Goal: Check status

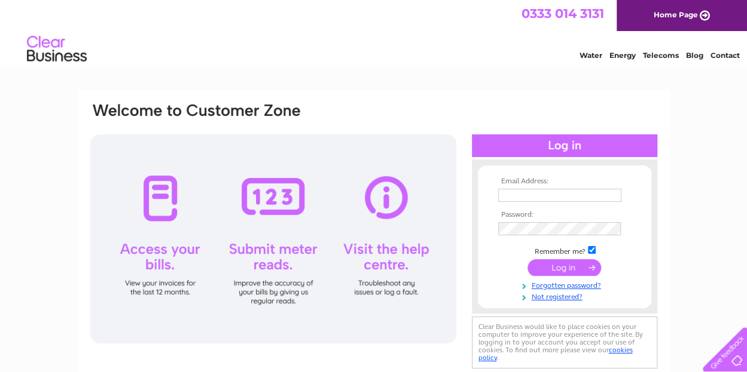
type input "[PERSON_NAME][EMAIL_ADDRESS][PERSON_NAME][DOMAIN_NAME]"
click at [567, 268] on input "submit" at bounding box center [564, 267] width 74 height 17
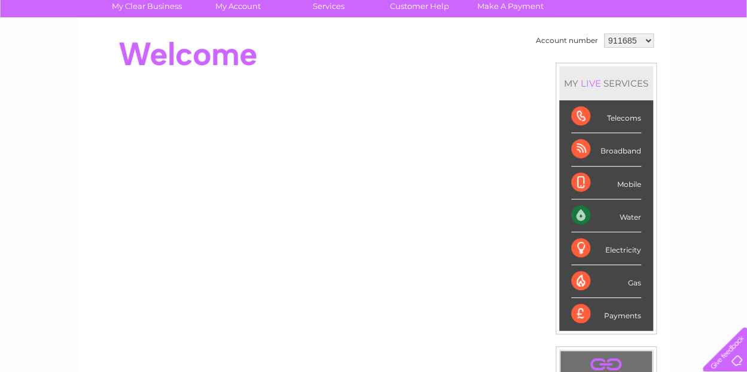
scroll to position [87, 0]
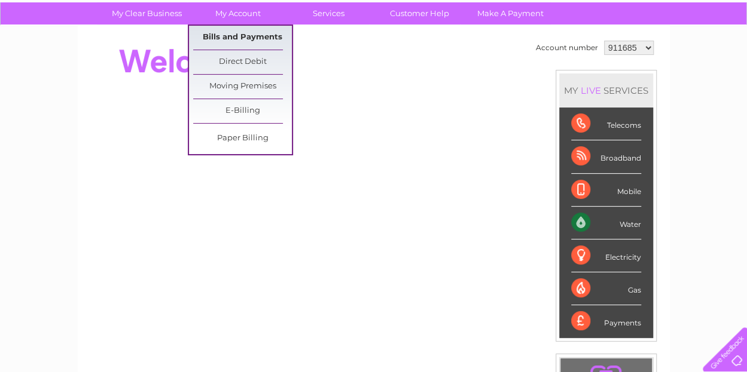
click at [236, 32] on link "Bills and Payments" at bounding box center [242, 38] width 99 height 24
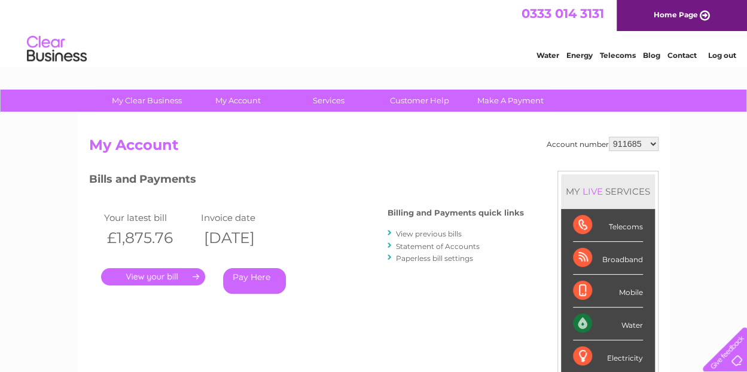
click at [169, 276] on link "." at bounding box center [153, 276] width 104 height 17
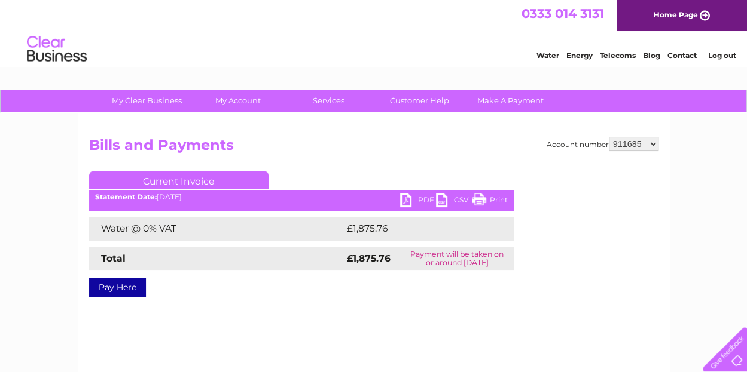
click at [411, 194] on link "PDF" at bounding box center [418, 201] width 36 height 17
